Goal: Information Seeking & Learning: Compare options

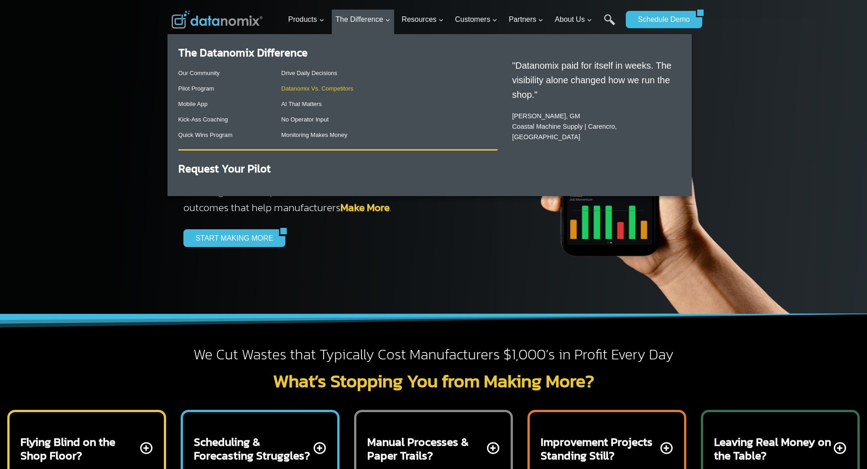
click at [342, 90] on link "Datanomix Vs. Competitors" at bounding box center [317, 88] width 72 height 7
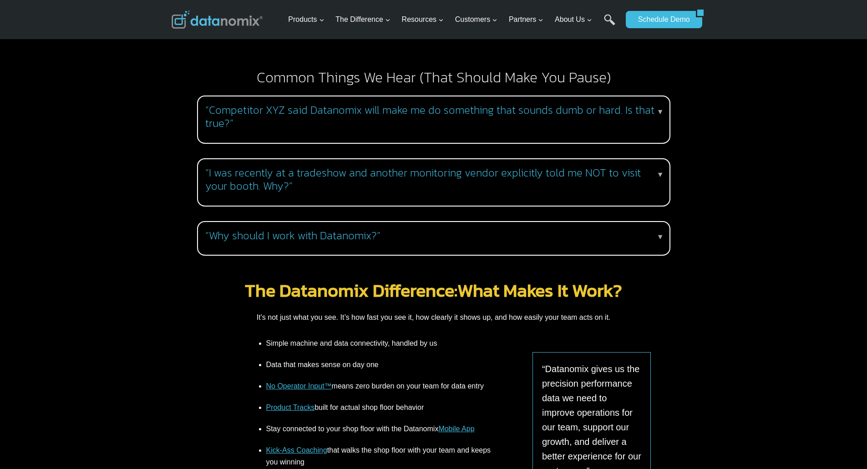
scroll to position [877, 0]
click at [348, 105] on h3 "“Competitor XYZ said Datanomix will make me do something that sounds dumb or ha…" at bounding box center [431, 116] width 453 height 26
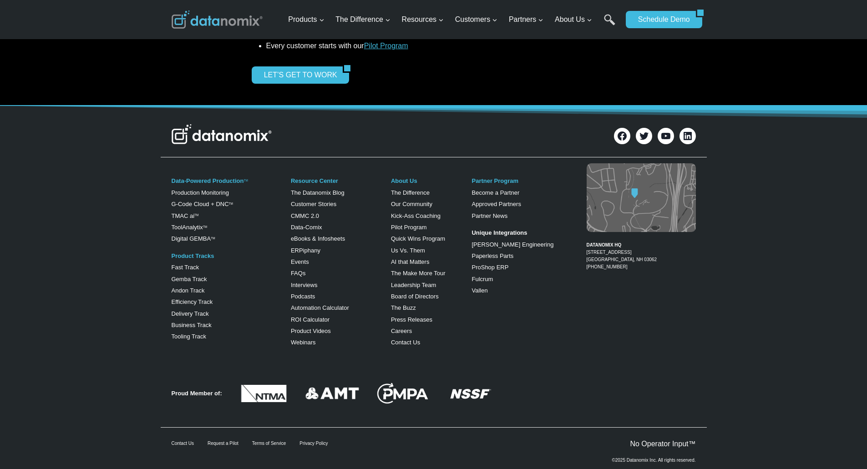
scroll to position [1489, 0]
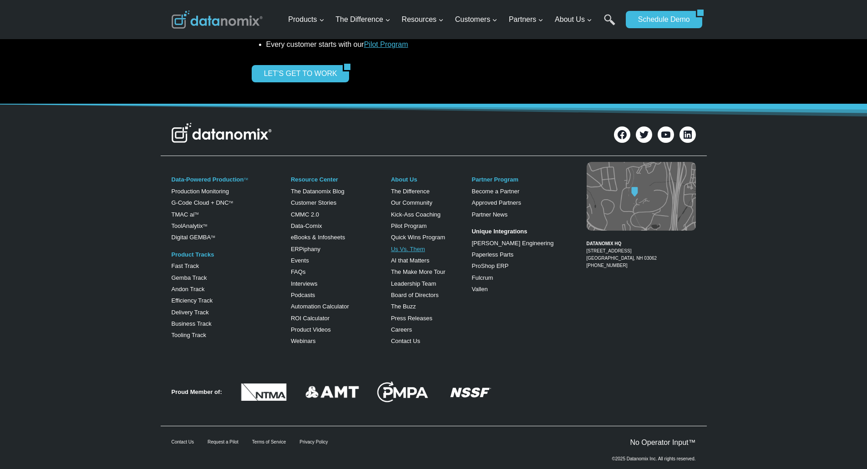
click at [417, 246] on link "Us Vs. Them" at bounding box center [408, 249] width 34 height 7
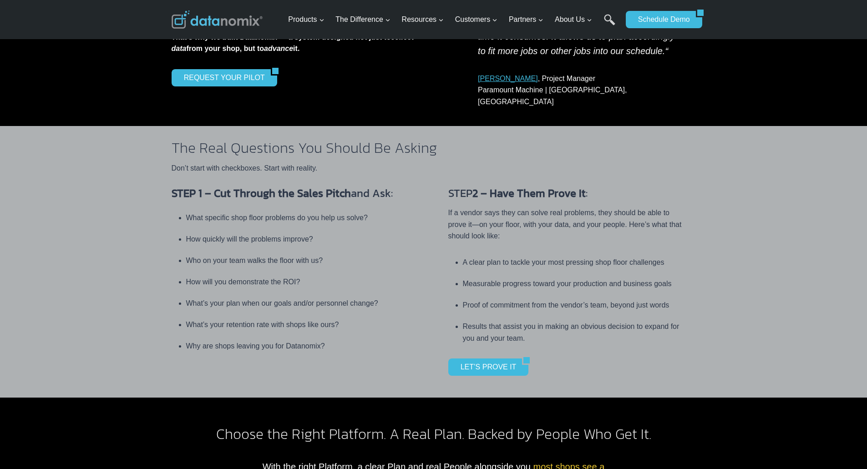
scroll to position [417, 0]
